Goal: Browse casually: Explore the website without a specific task or goal

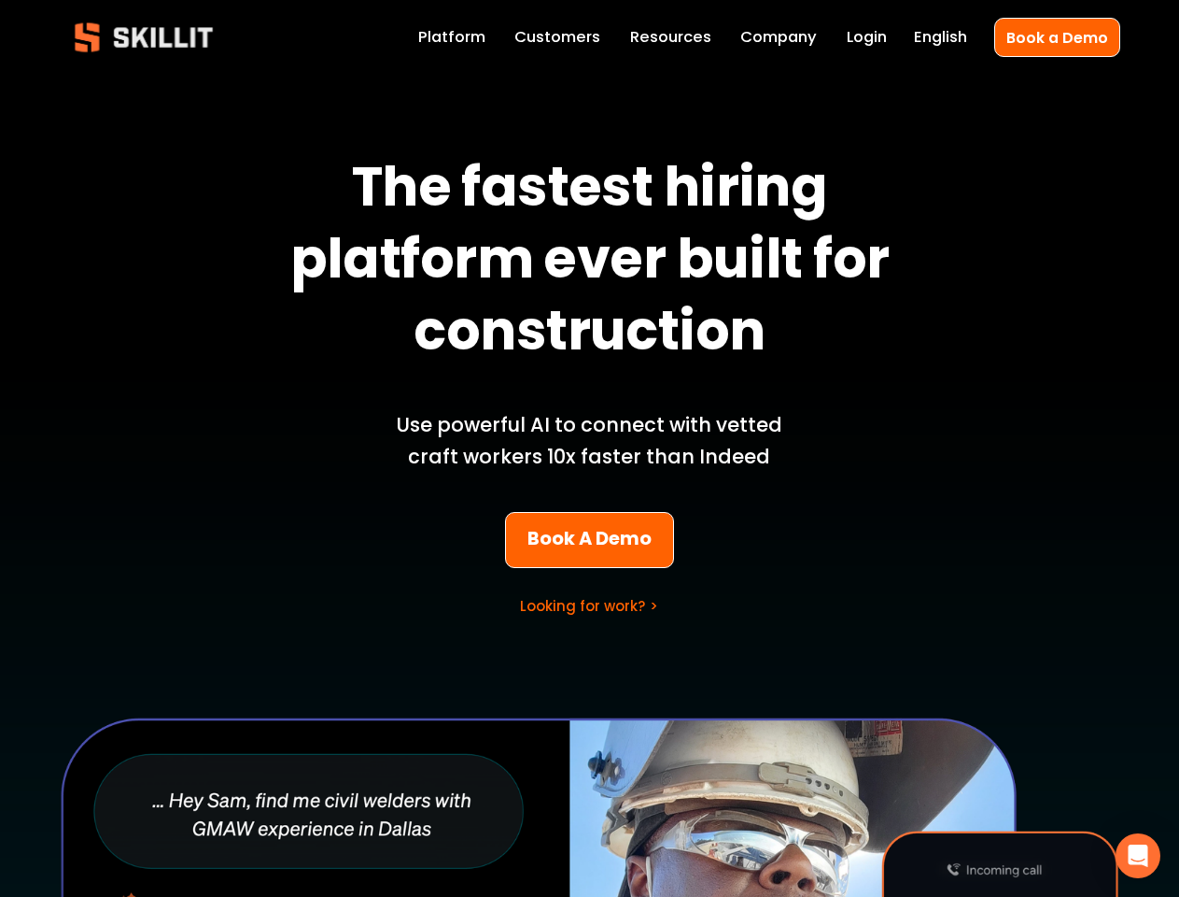
click at [589, 448] on p "Use powerful AI to connect with vetted craft workers 10x faster than Indeed" at bounding box center [590, 441] width 436 height 64
click at [1138, 855] on icon "Open Intercom Messenger" at bounding box center [1139, 855] width 20 height 22
